Goal: Information Seeking & Learning: Learn about a topic

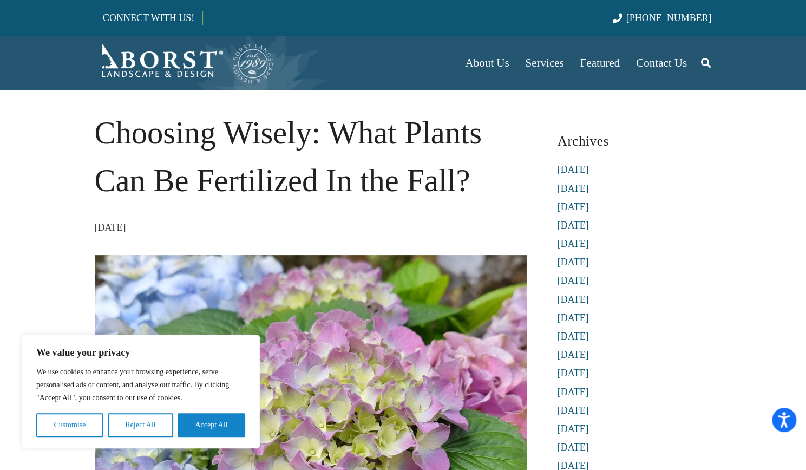
click at [589, 171] on link "[DATE]" at bounding box center [572, 169] width 31 height 11
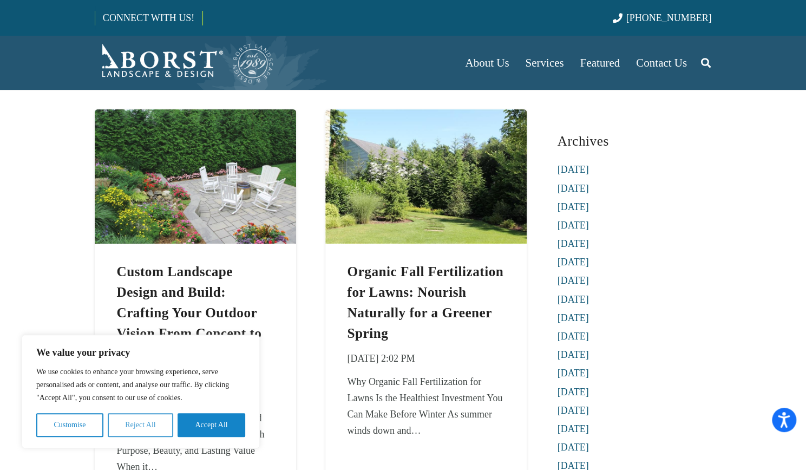
click at [138, 420] on button "Reject All" at bounding box center [140, 425] width 65 height 24
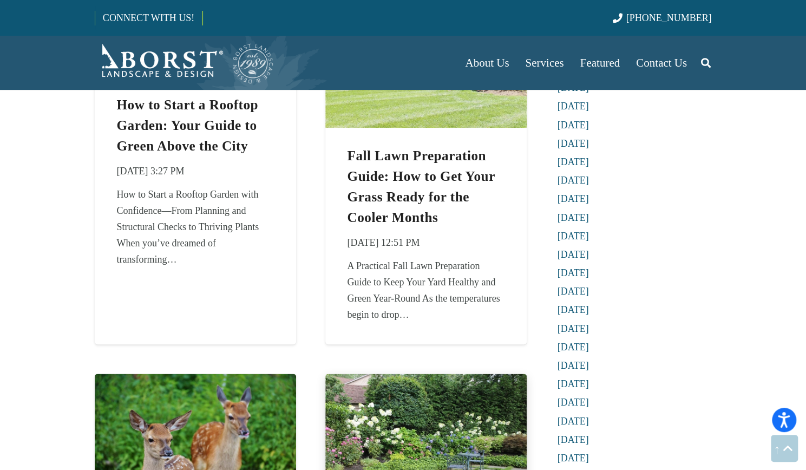
click at [517, 447] on img "Eco-Friendly Landscape Maintenance: Sustainable Solutions for a Healthier Yard" at bounding box center [425, 440] width 201 height 134
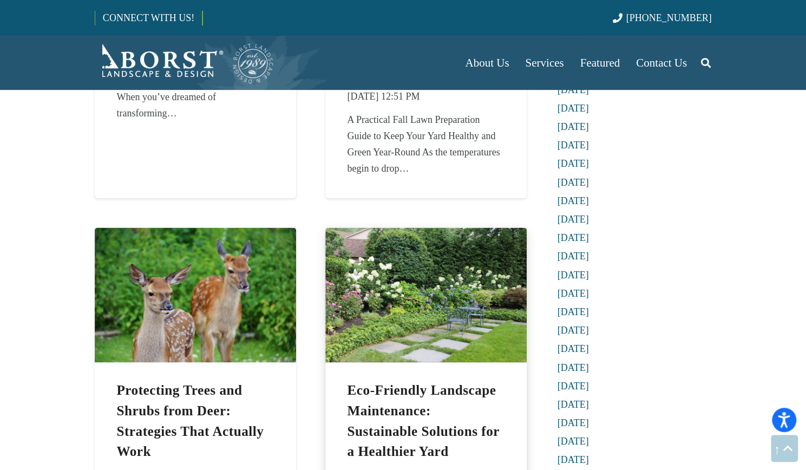
scroll to position [761, 0]
